Goal: Book appointment/travel/reservation

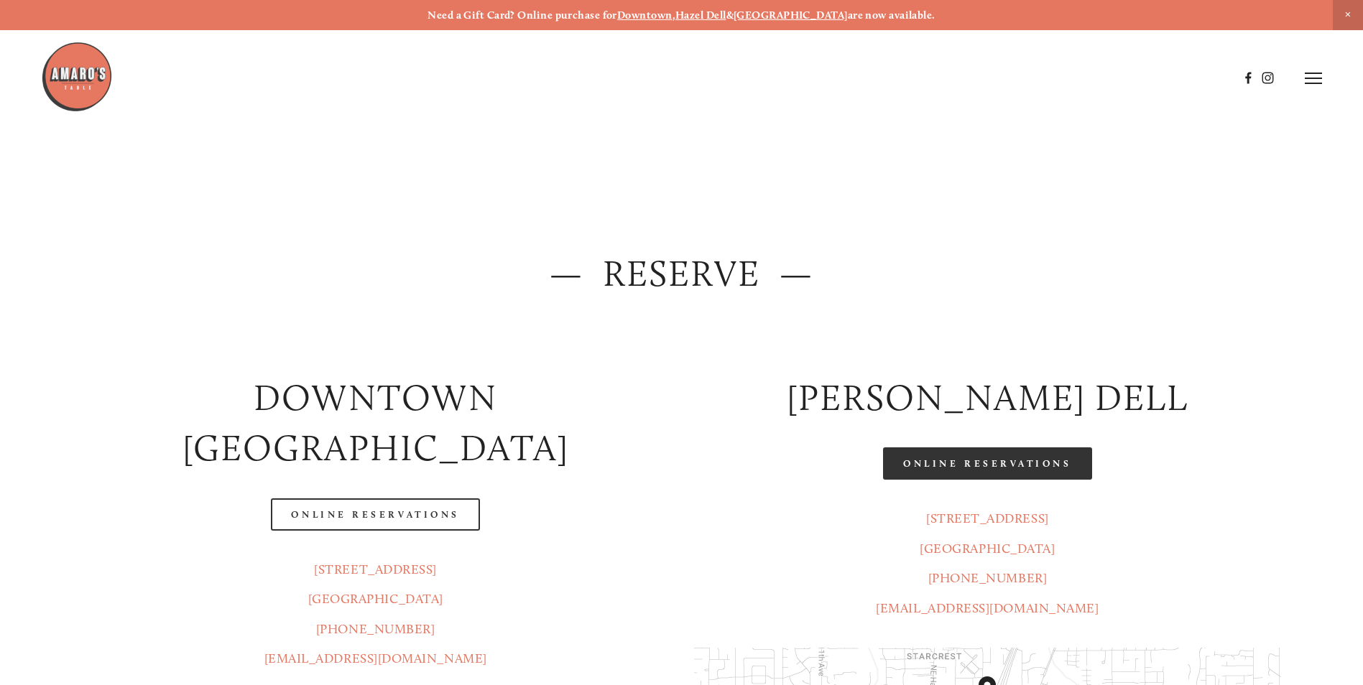
click at [984, 458] on link "Online Reservations" at bounding box center [987, 464] width 208 height 32
click at [1019, 464] on link "Online Reservations" at bounding box center [987, 464] width 208 height 32
click at [1312, 82] on icon at bounding box center [1312, 78] width 17 height 13
click at [998, 82] on span "Menu" at bounding box center [1012, 78] width 29 height 14
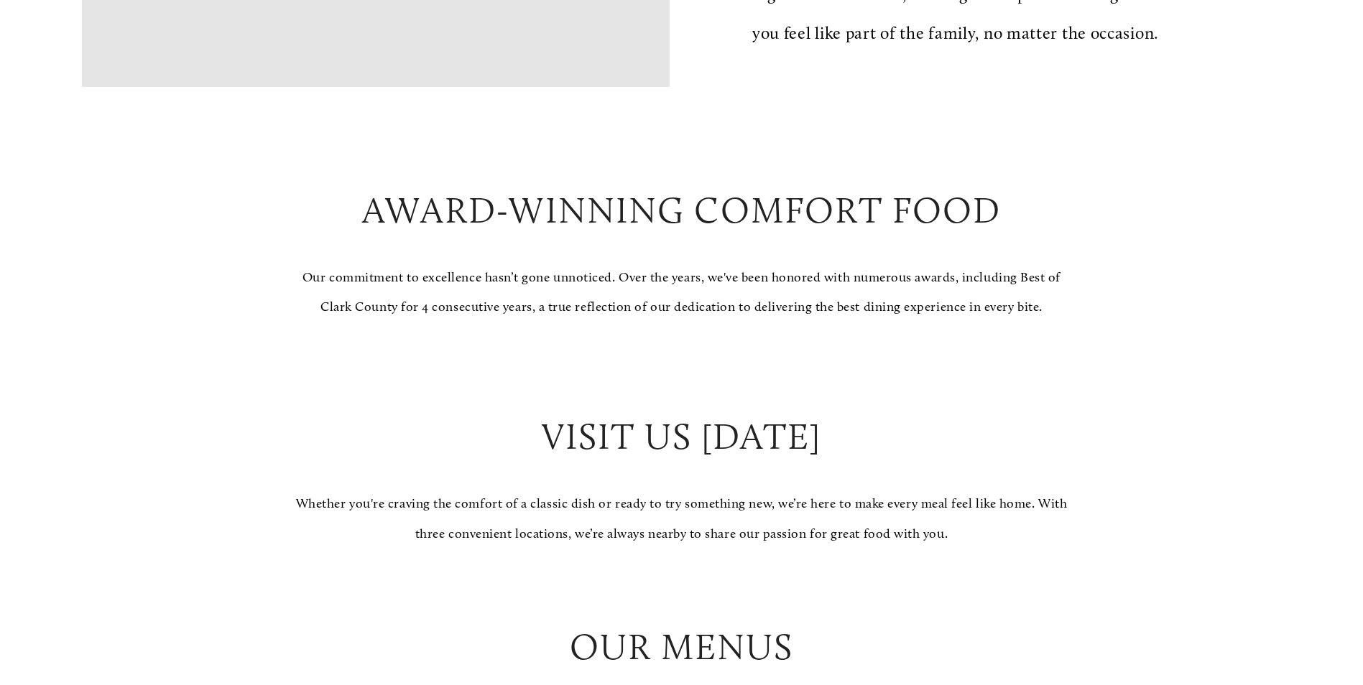
scroll to position [1437, 0]
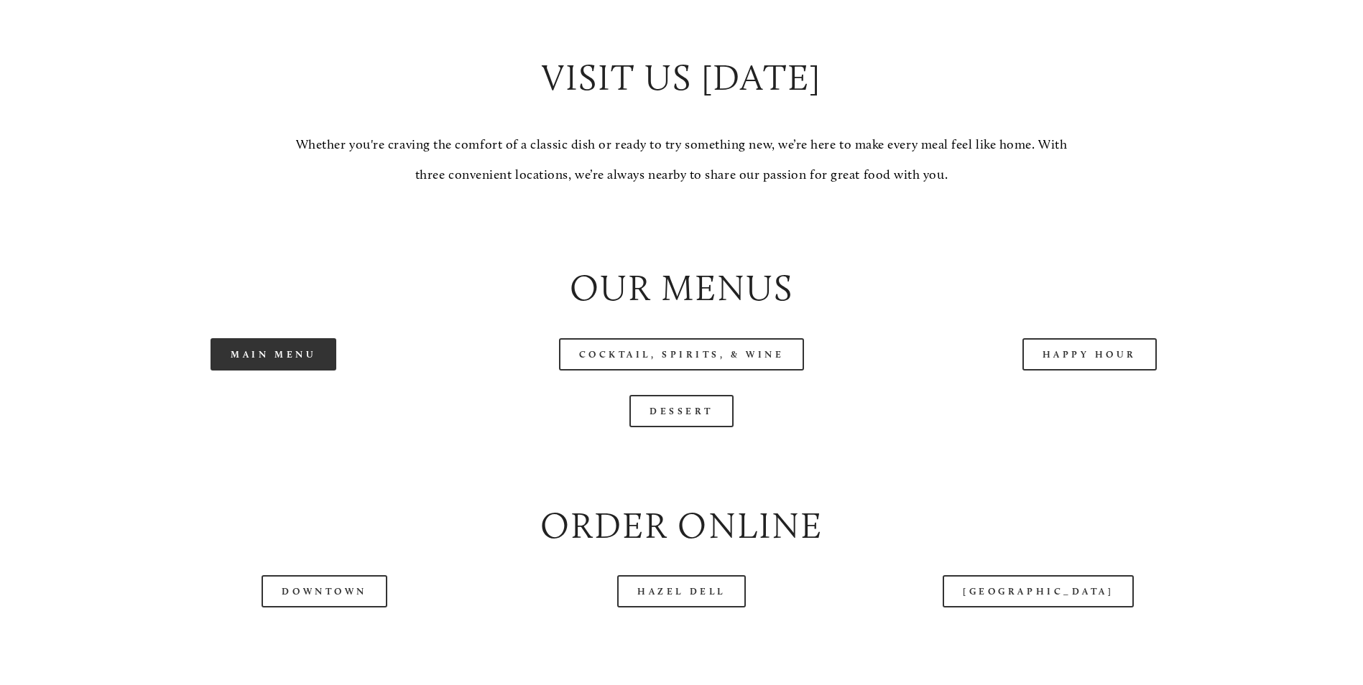
click at [312, 371] on link "Main Menu" at bounding box center [273, 354] width 126 height 32
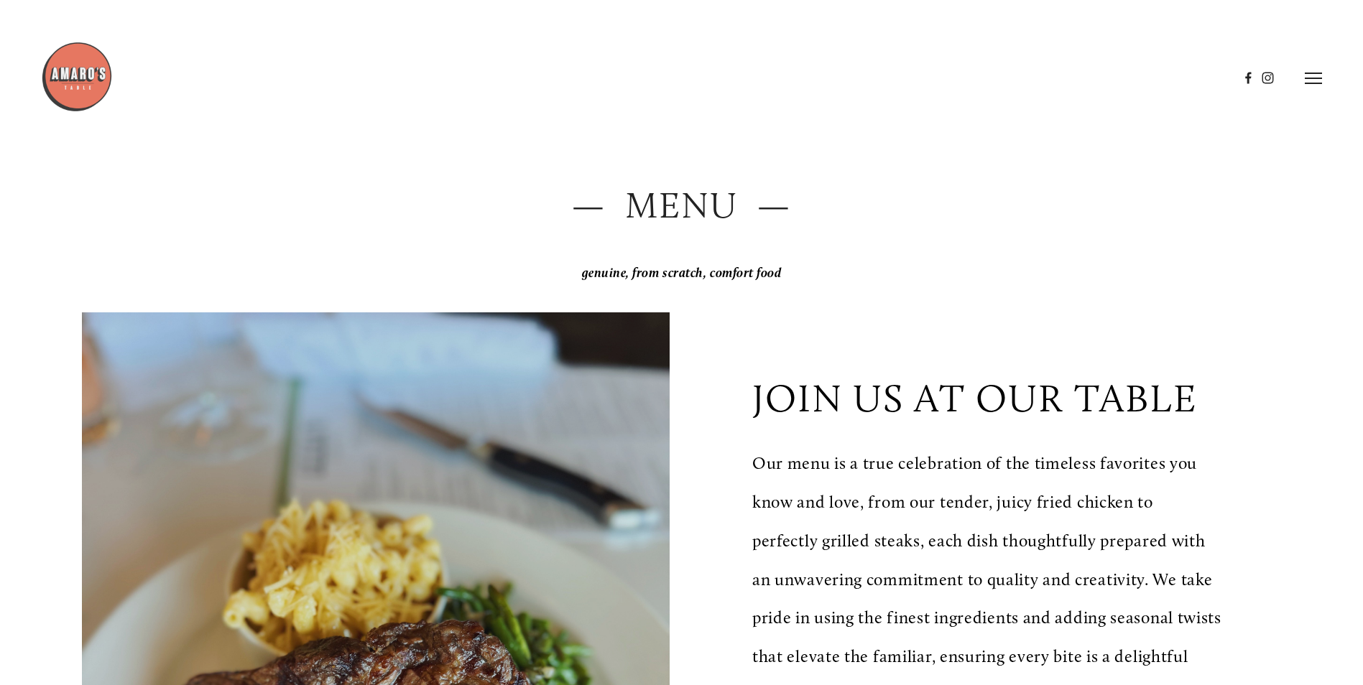
scroll to position [0, 0]
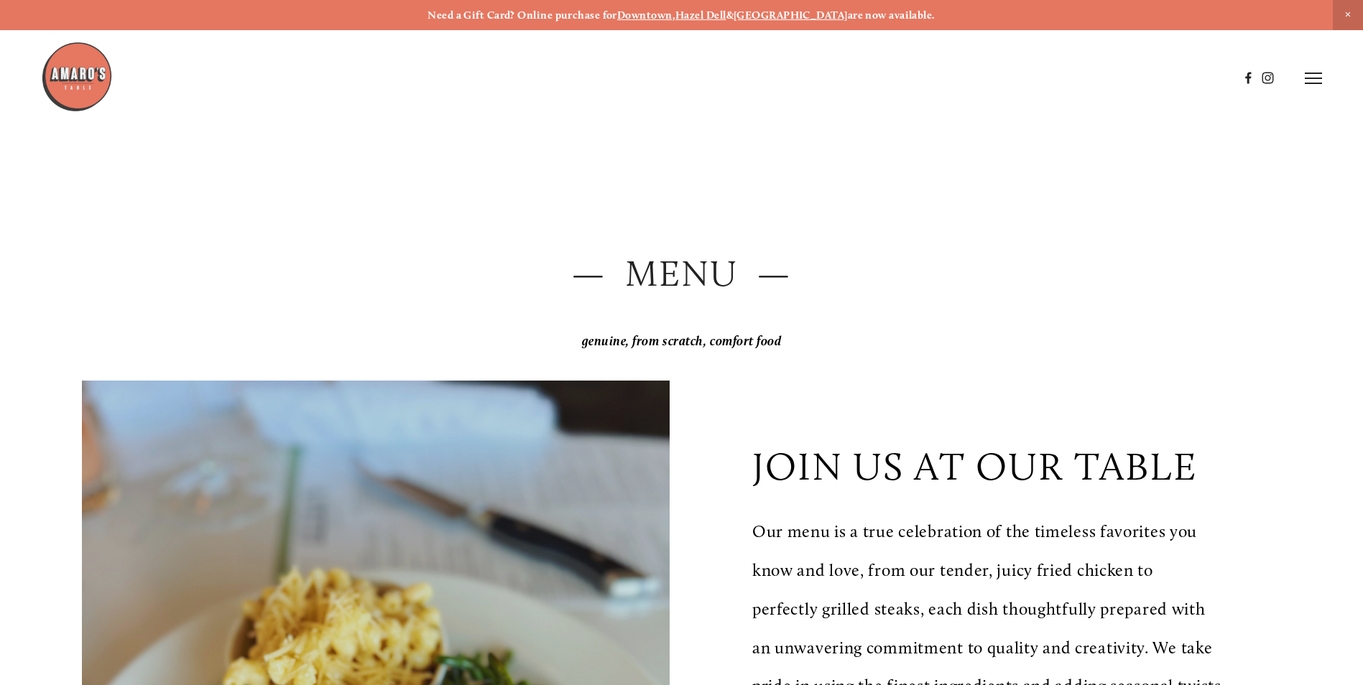
click at [1315, 83] on icon at bounding box center [1312, 78] width 17 height 13
click at [1012, 80] on span "Menu" at bounding box center [1012, 78] width 29 height 14
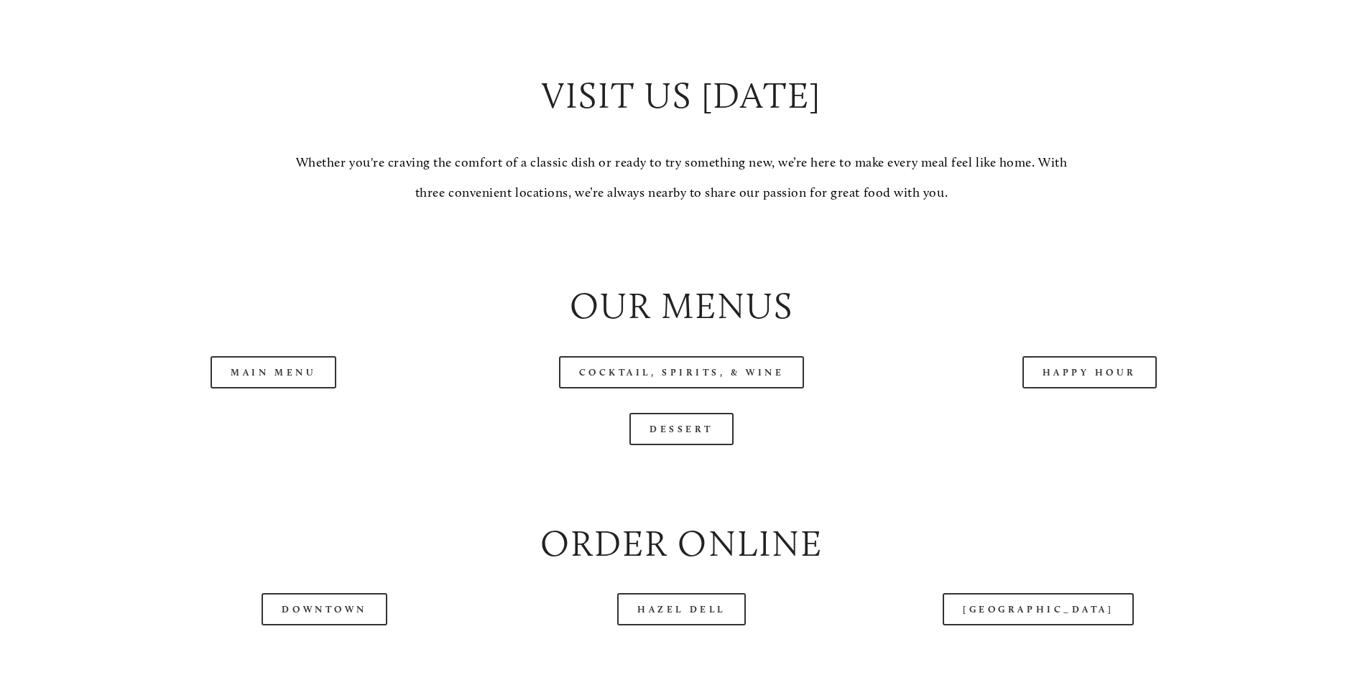
scroll to position [1437, 0]
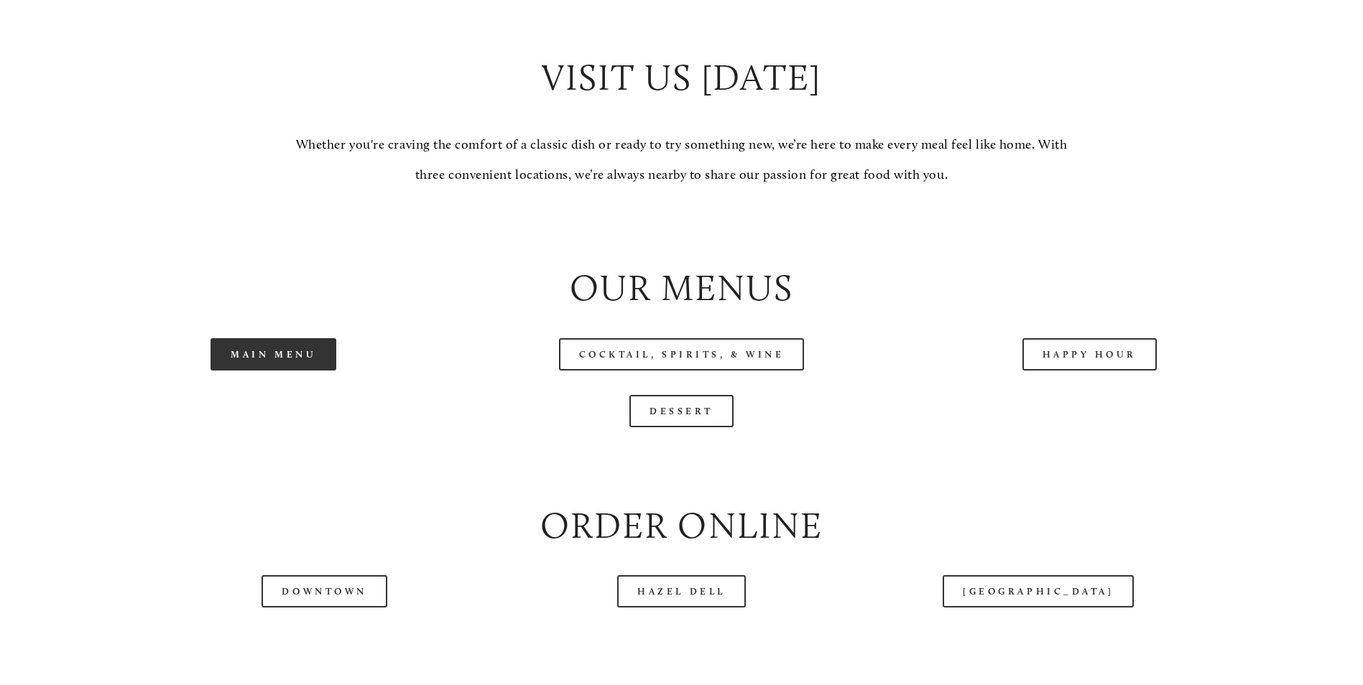
click at [298, 371] on link "Main Menu" at bounding box center [273, 354] width 126 height 32
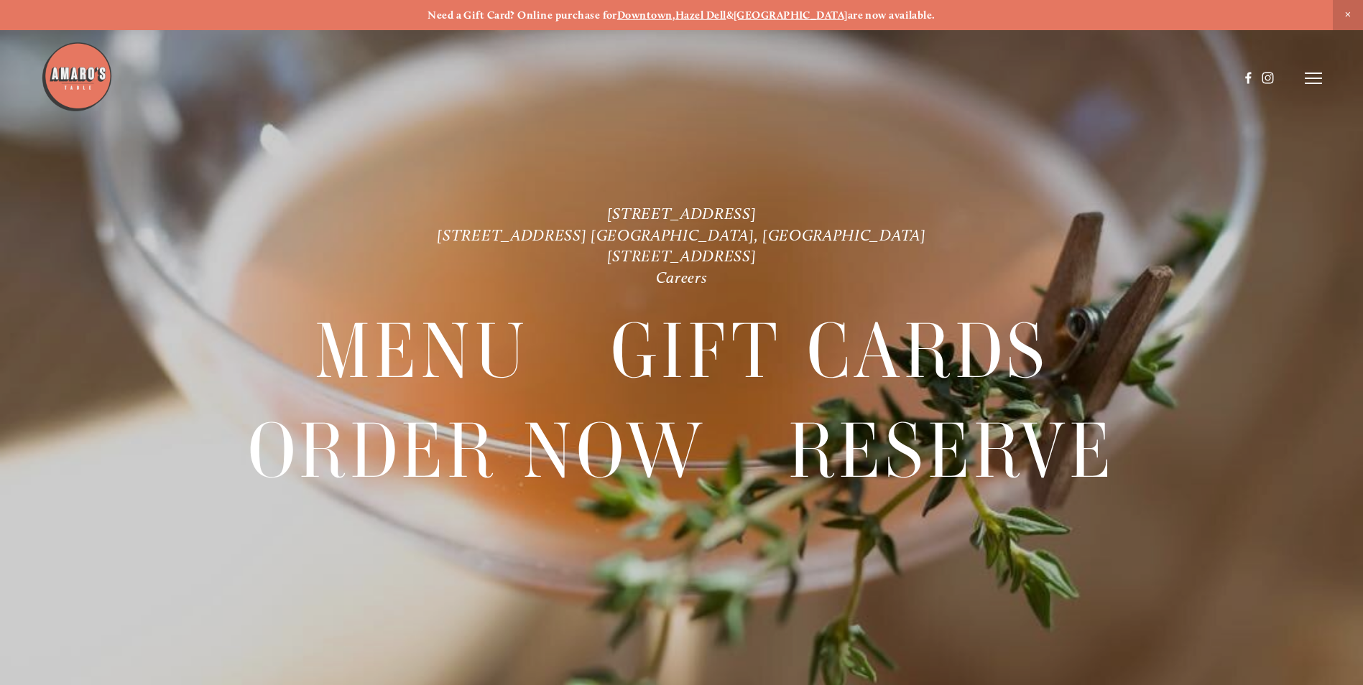
click at [1305, 80] on icon at bounding box center [1312, 78] width 17 height 13
click at [1001, 77] on span "Menu" at bounding box center [1012, 78] width 29 height 14
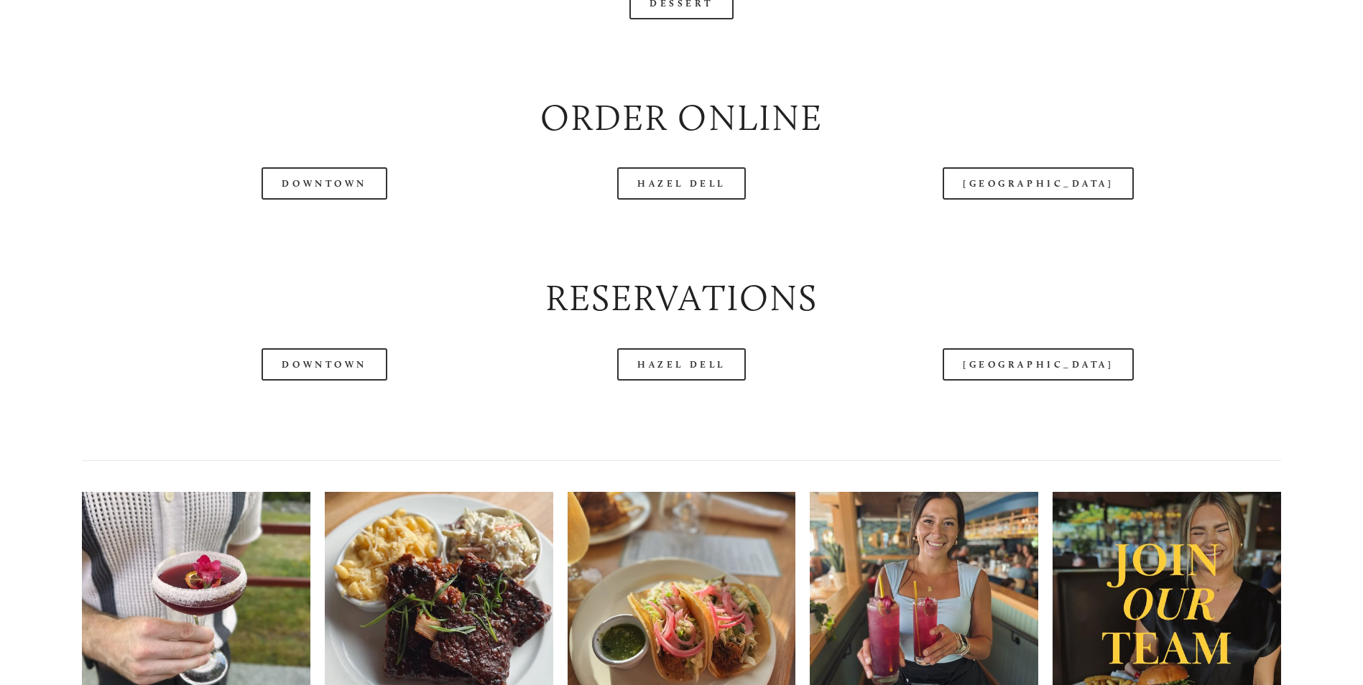
scroll to position [2155, 0]
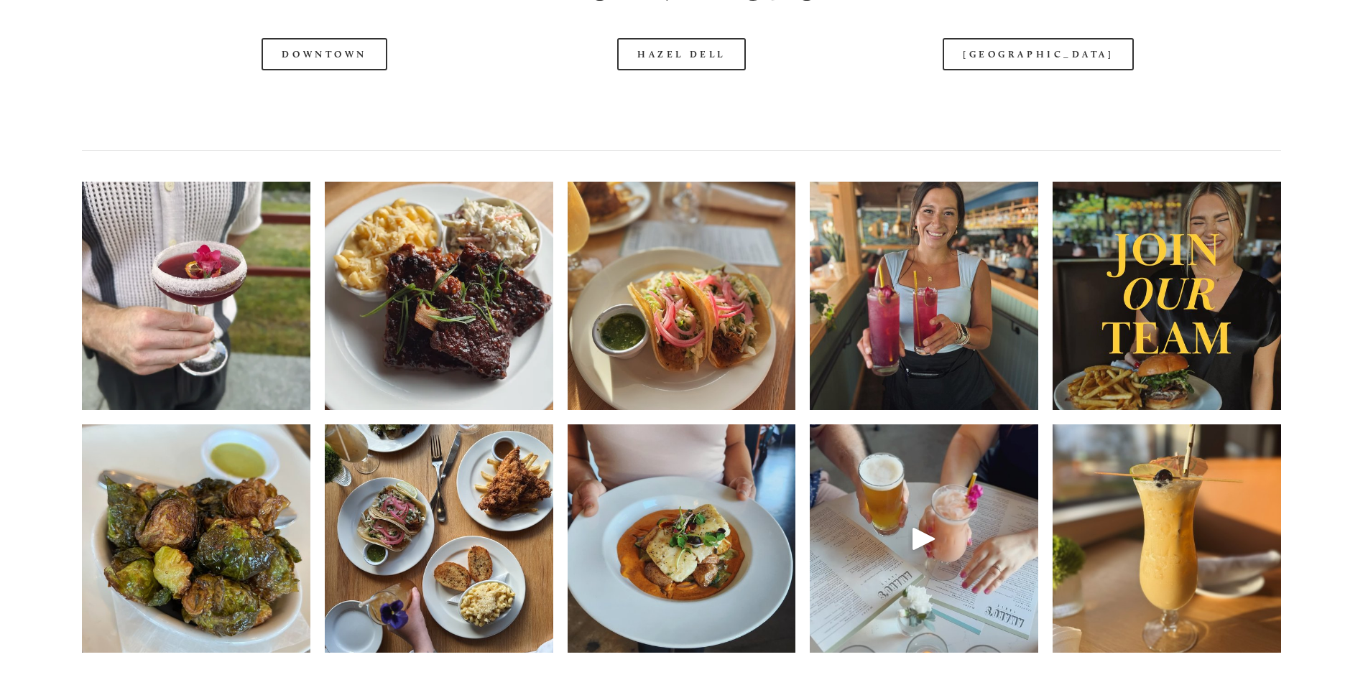
click at [723, 97] on header "Menu Order Now Visit Gallery 0" at bounding box center [681, 42] width 1281 height 157
click at [669, 101] on header "Menu Order Now Visit Gallery 0" at bounding box center [681, 42] width 1281 height 157
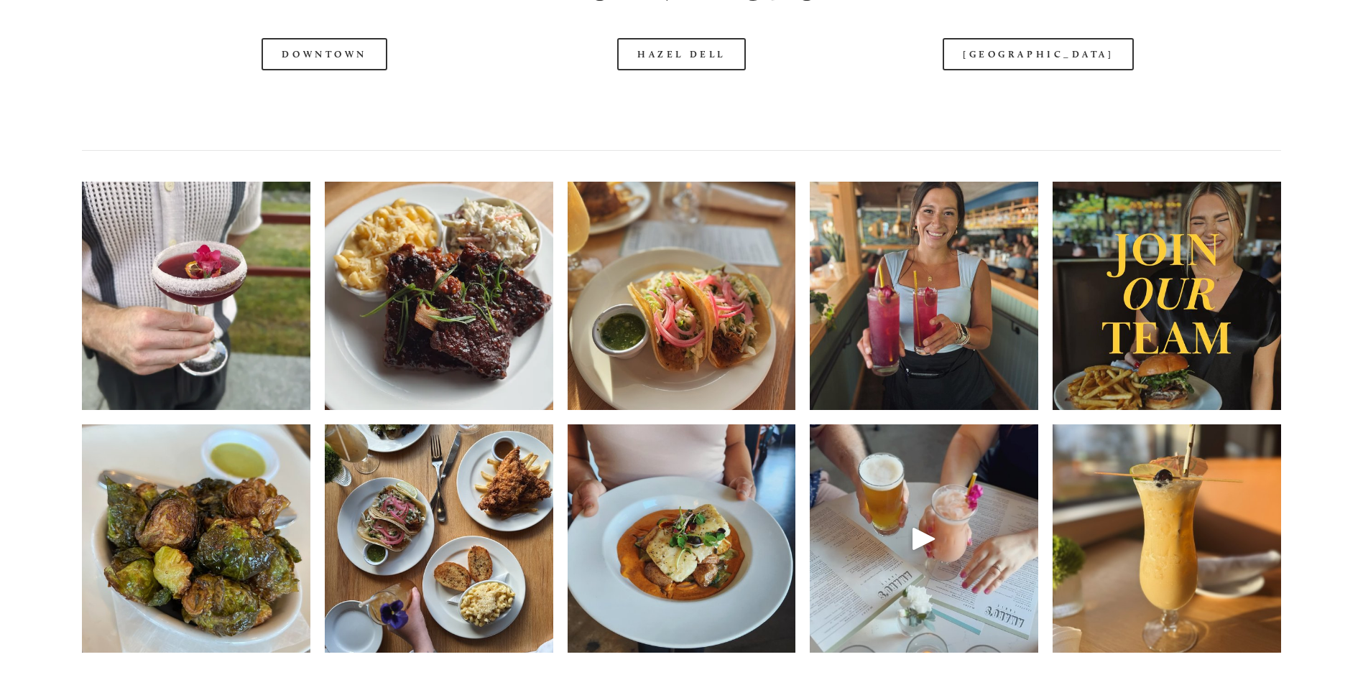
click at [669, 101] on header "Menu Order Now Visit Gallery 0" at bounding box center [681, 42] width 1281 height 157
drag, startPoint x: 669, startPoint y: 101, endPoint x: 702, endPoint y: 147, distance: 56.6
click at [701, 131] on div at bounding box center [681, 107] width 1223 height 49
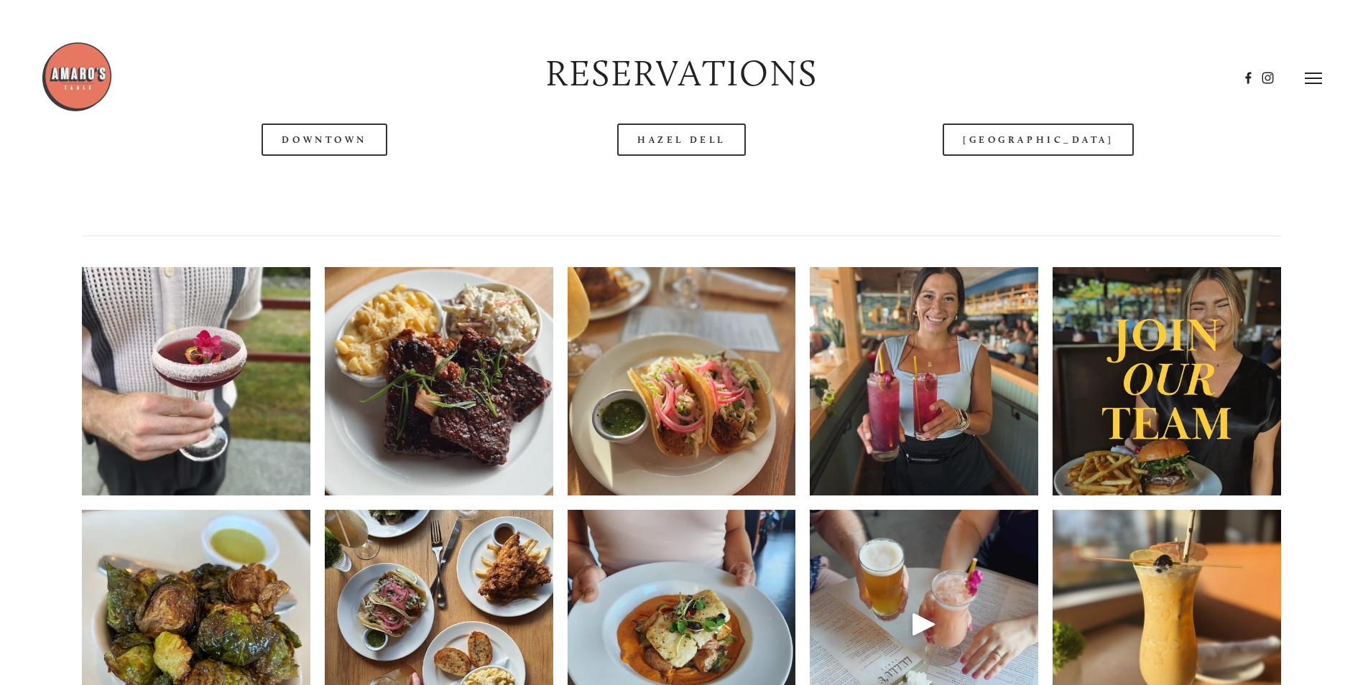
scroll to position [2035, 0]
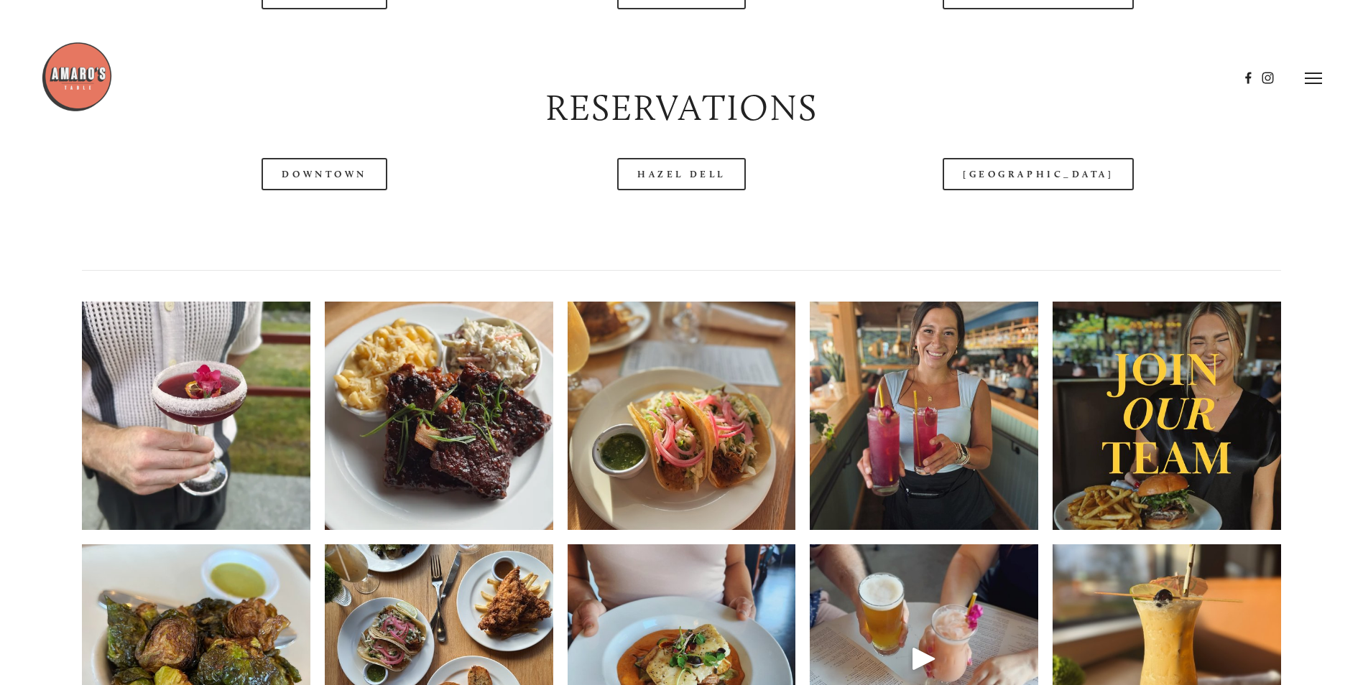
click at [702, 144] on header "Menu Order Now Visit Gallery 0" at bounding box center [681, 78] width 1281 height 157
click at [1314, 78] on line at bounding box center [1312, 78] width 17 height 0
click at [1210, 73] on span "Reserve" at bounding box center [1209, 78] width 38 height 14
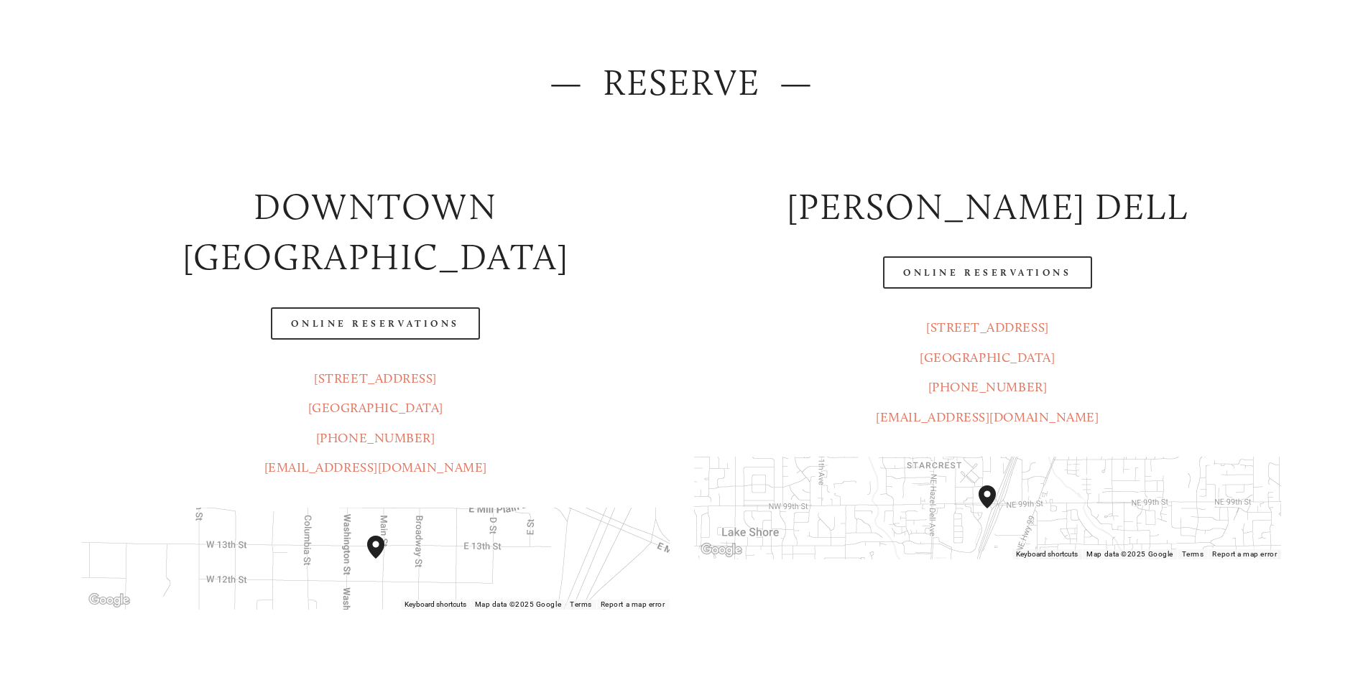
scroll to position [240, 0]
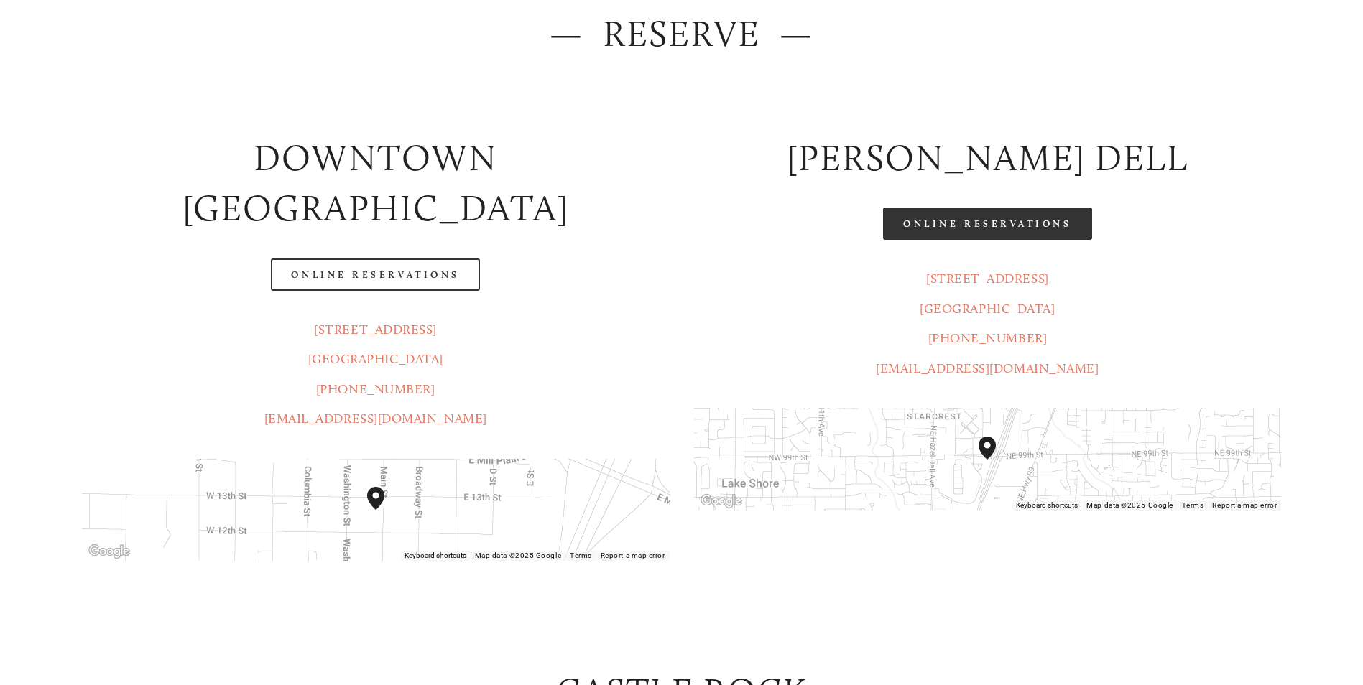
click at [971, 228] on link "Online Reservations" at bounding box center [987, 224] width 208 height 32
